Goal: Navigation & Orientation: Find specific page/section

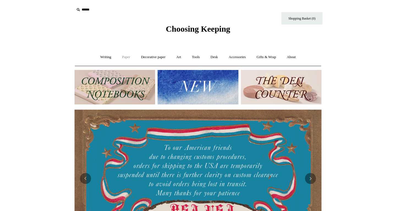
click at [123, 57] on link "Paper +" at bounding box center [126, 57] width 18 height 15
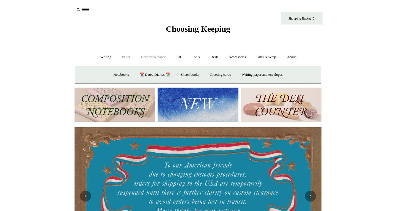
click at [154, 55] on link "Decorative paper +" at bounding box center [153, 57] width 34 height 15
click at [197, 170] on img at bounding box center [198, 195] width 247 height 137
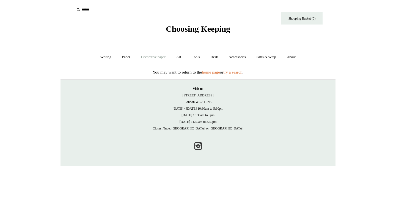
click at [155, 59] on link "Decorative paper +" at bounding box center [153, 57] width 34 height 15
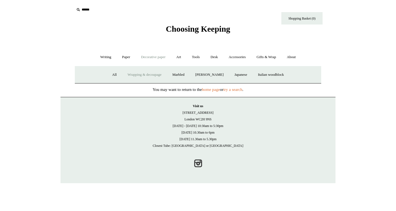
click at [149, 73] on link "Wrapping & decoupage" at bounding box center [145, 74] width 44 height 15
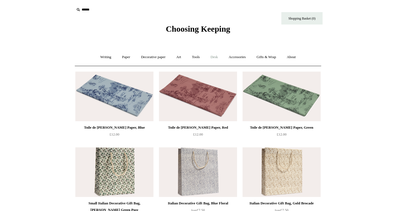
click at [216, 57] on link "Desk +" at bounding box center [214, 57] width 17 height 15
